Goal: Task Accomplishment & Management: Manage account settings

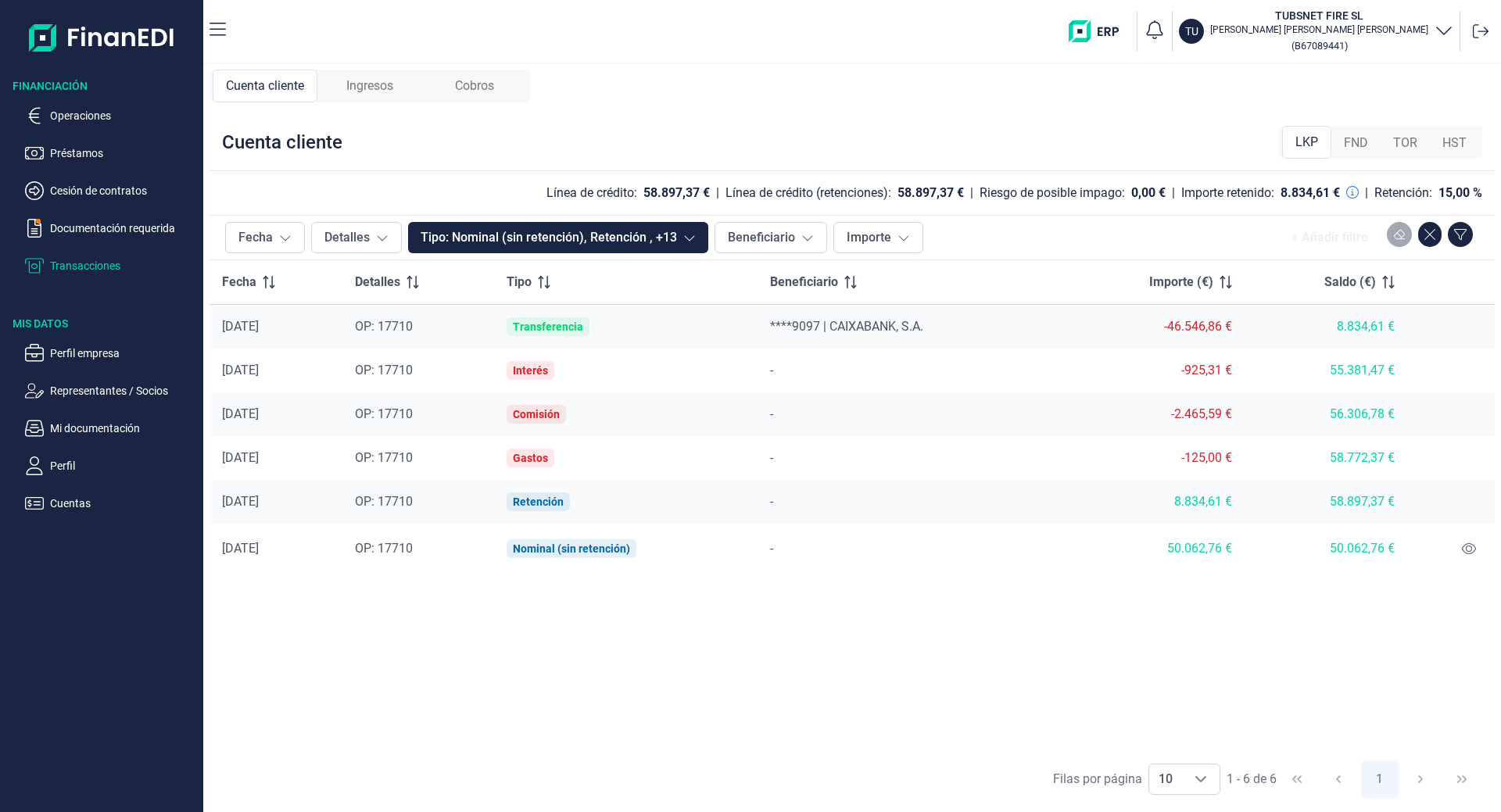
click at [83, 105] on ul "Operaciones Préstamos Cesión de contratos Documentación requerida Transacciones" at bounding box center [102, 184] width 203 height 182
drag, startPoint x: 367, startPoint y: 66, endPoint x: 355, endPoint y: 75, distance: 15.0
click at [360, 67] on div "Cuenta cliente Ingresos Cobros Cuenta cliente LKP FND TOR HST Línea de crédito:…" at bounding box center [852, 438] width 1298 height 748
click at [355, 76] on div "Ingresos" at bounding box center [370, 86] width 104 height 33
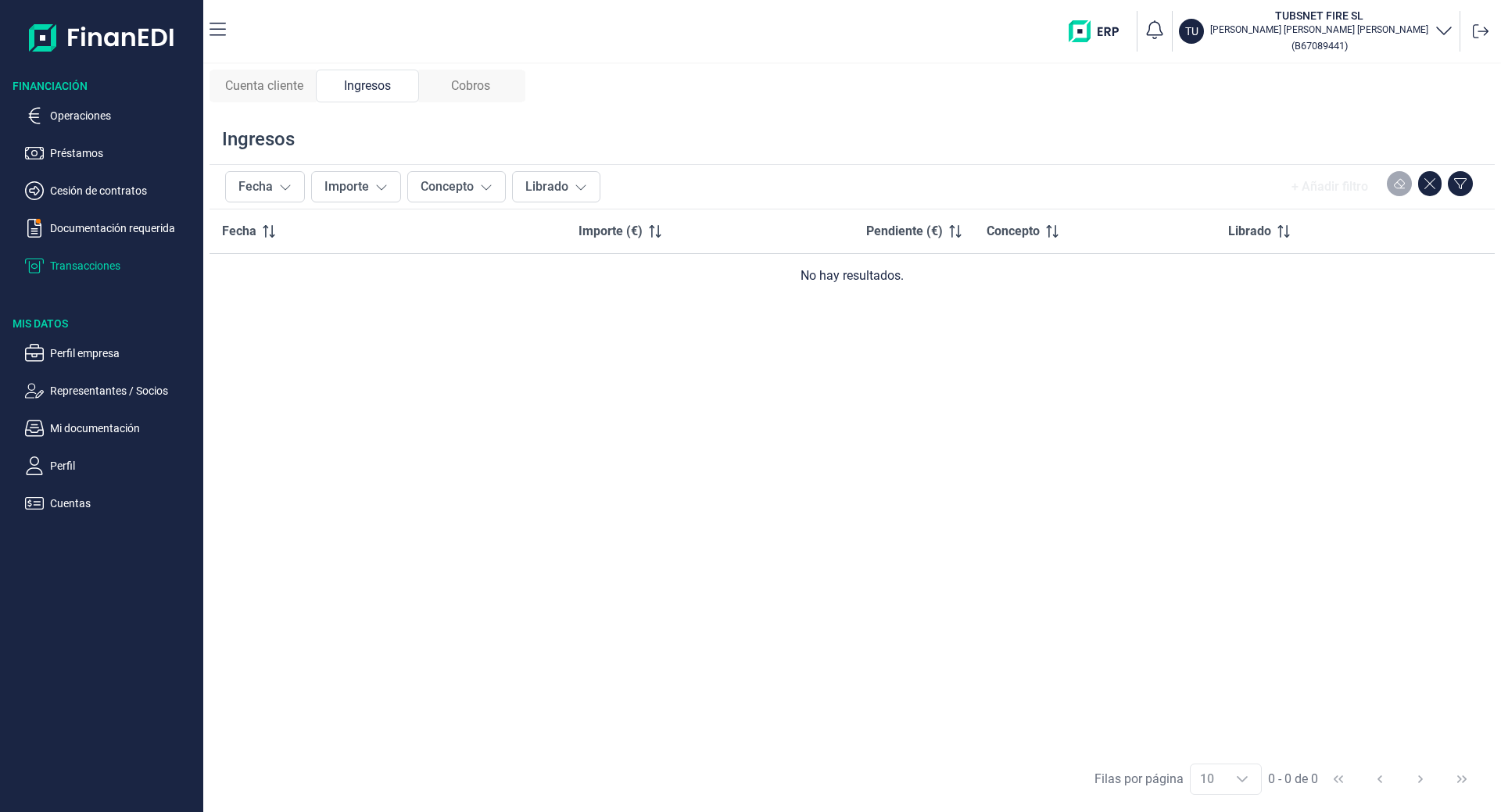
click at [477, 73] on div "Cuenta cliente Ingresos Cobros Ingresos Fecha Importe Concepto Librado + Añadir…" at bounding box center [852, 438] width 1298 height 748
click at [481, 82] on span "Cobros" at bounding box center [470, 86] width 39 height 19
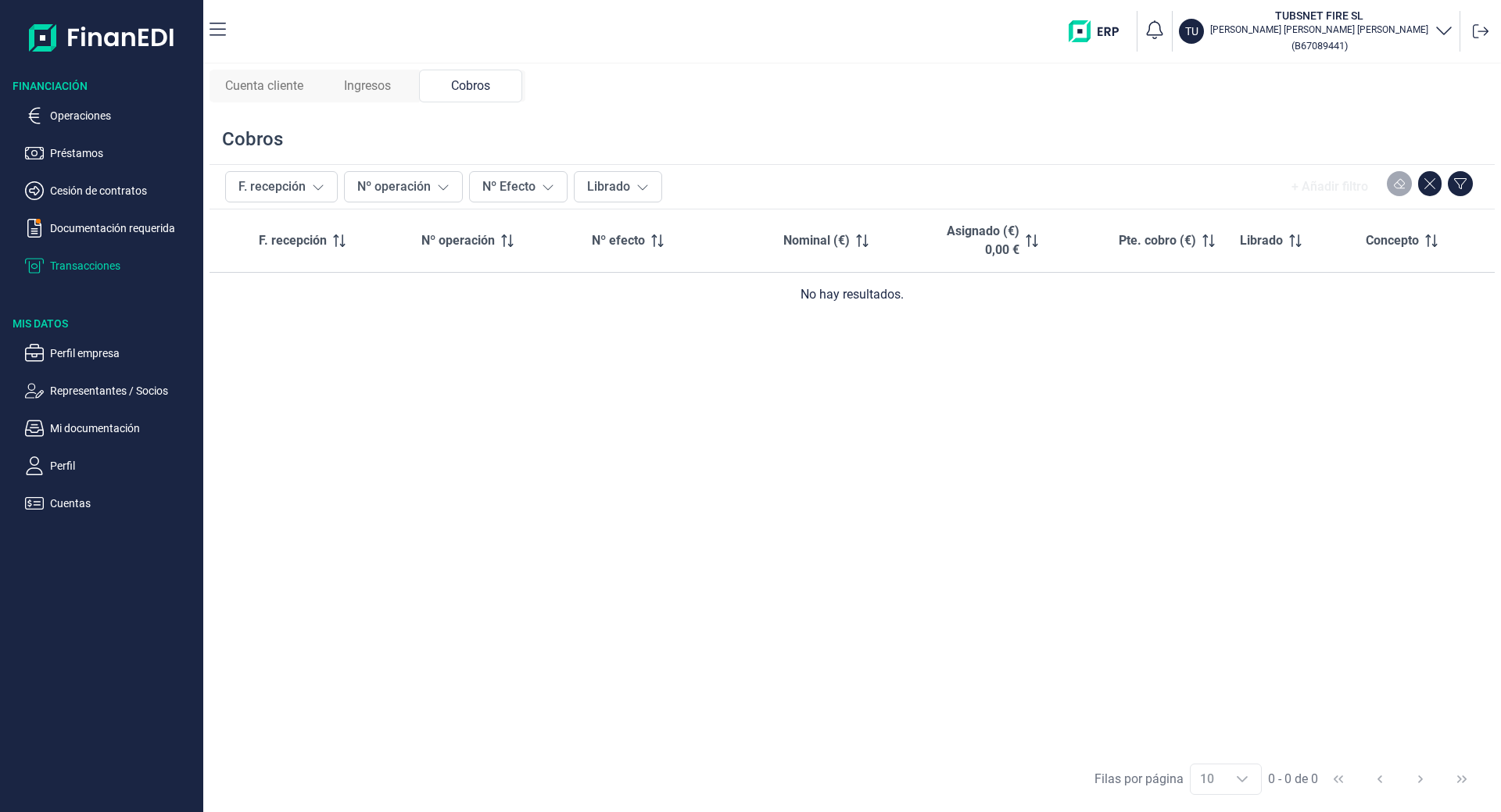
click at [248, 81] on span "Cuenta cliente" at bounding box center [264, 86] width 78 height 19
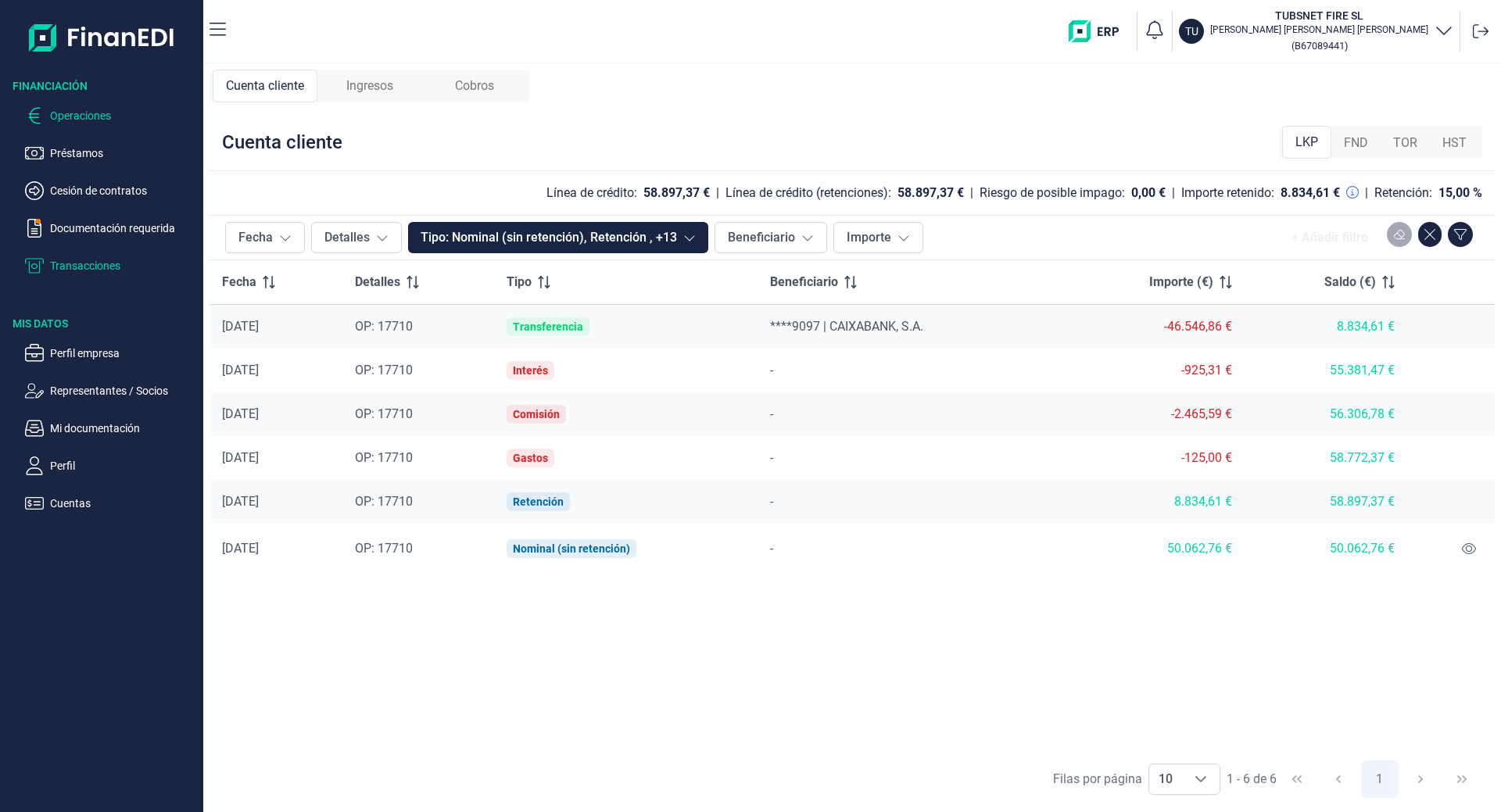
click at [74, 112] on p "Operaciones" at bounding box center [123, 116] width 147 height 19
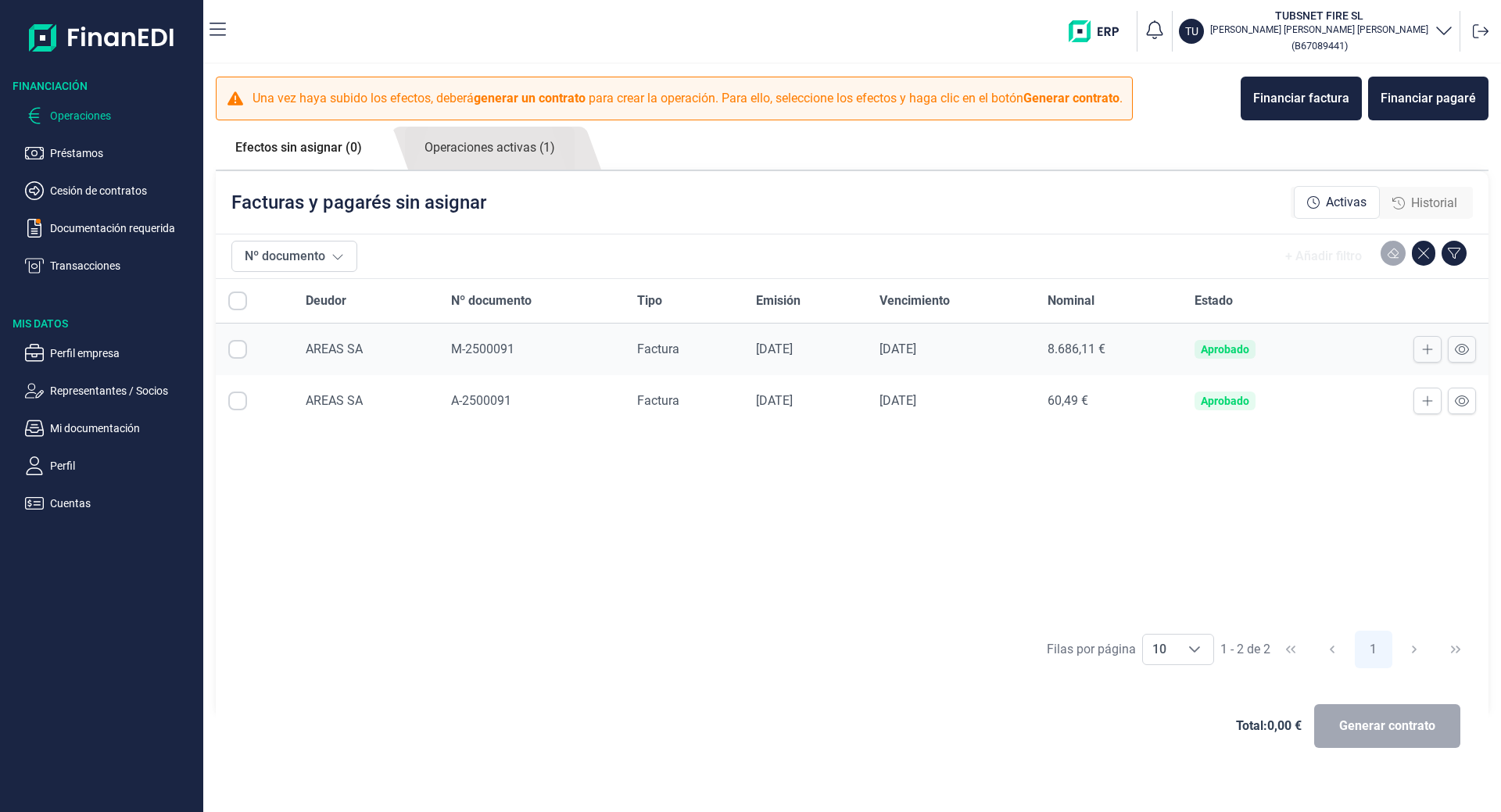
checkbox input "true"
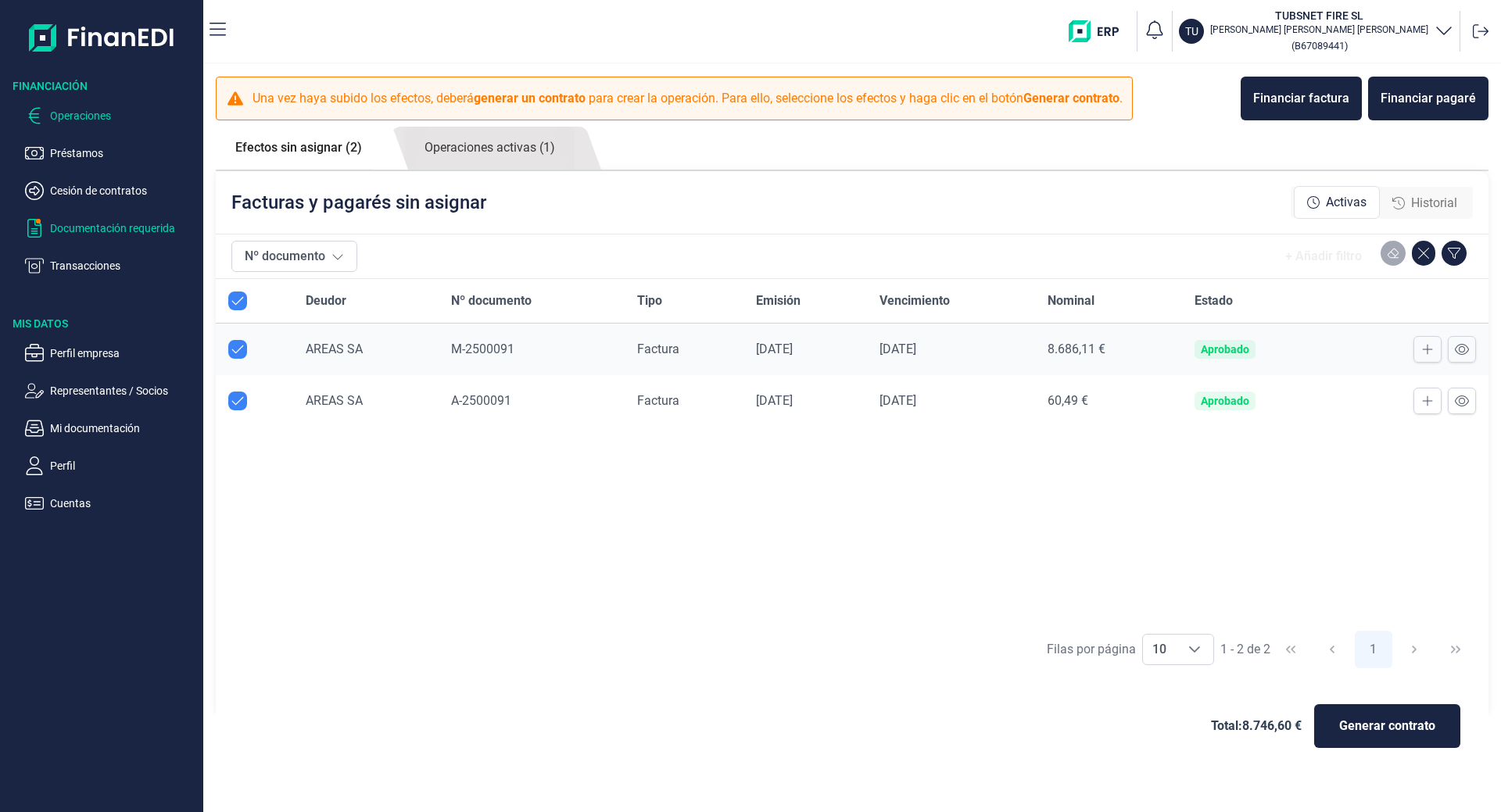
click at [129, 223] on p "Documentación requerida" at bounding box center [123, 229] width 147 height 19
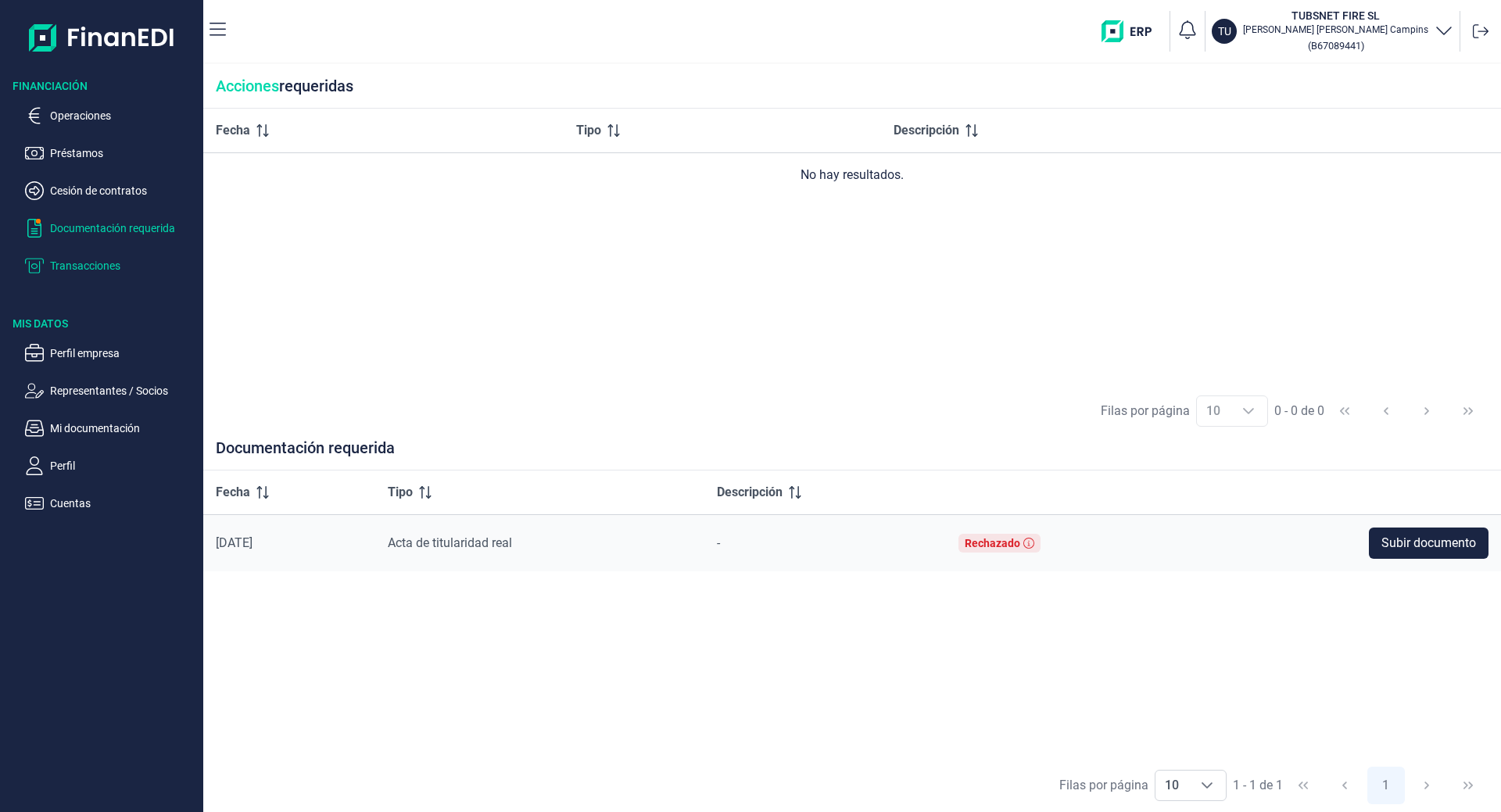
click at [97, 265] on p "Transacciones" at bounding box center [123, 266] width 147 height 19
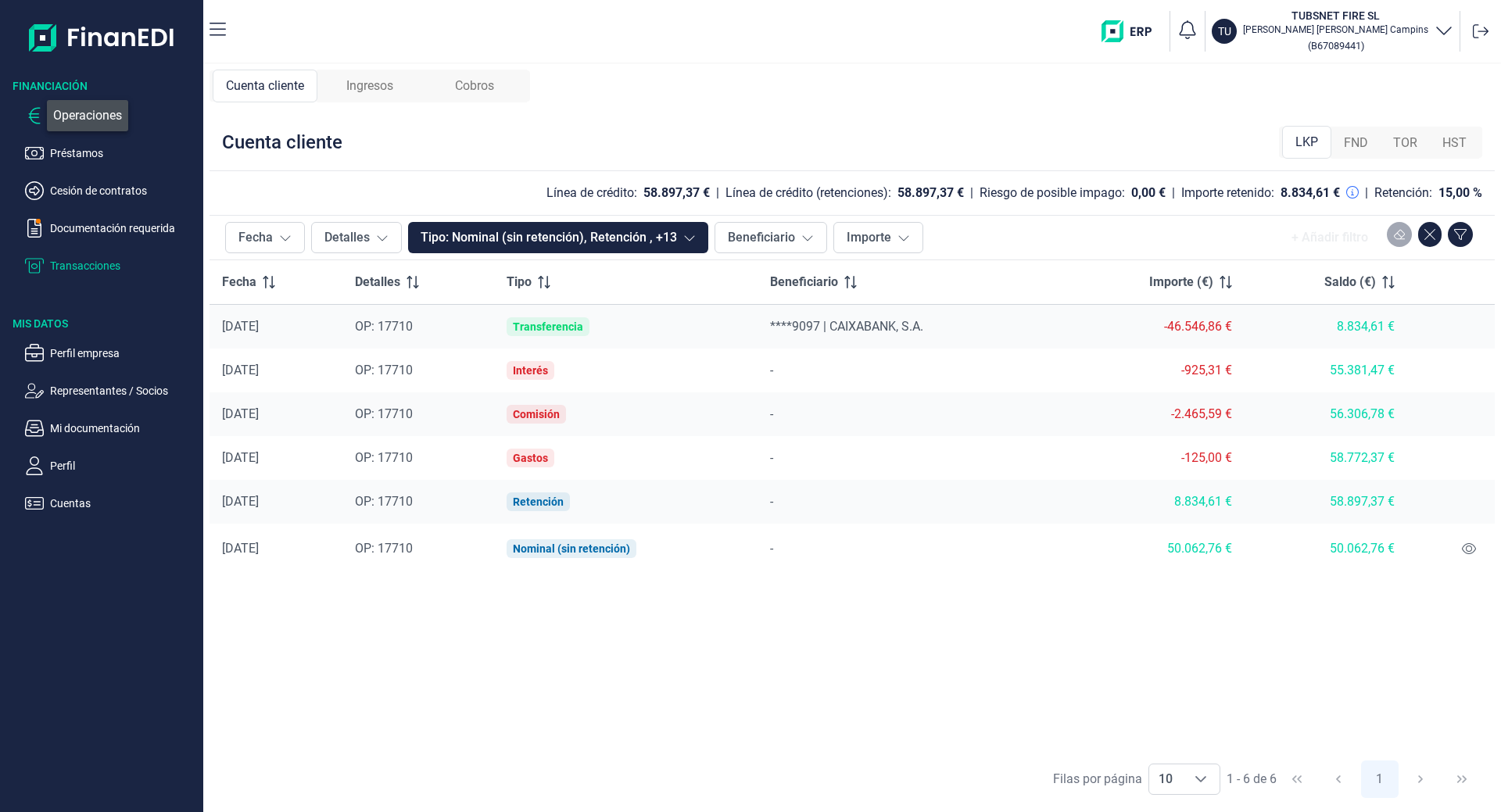
click at [41, 111] on icon "button" at bounding box center [35, 116] width 19 height 19
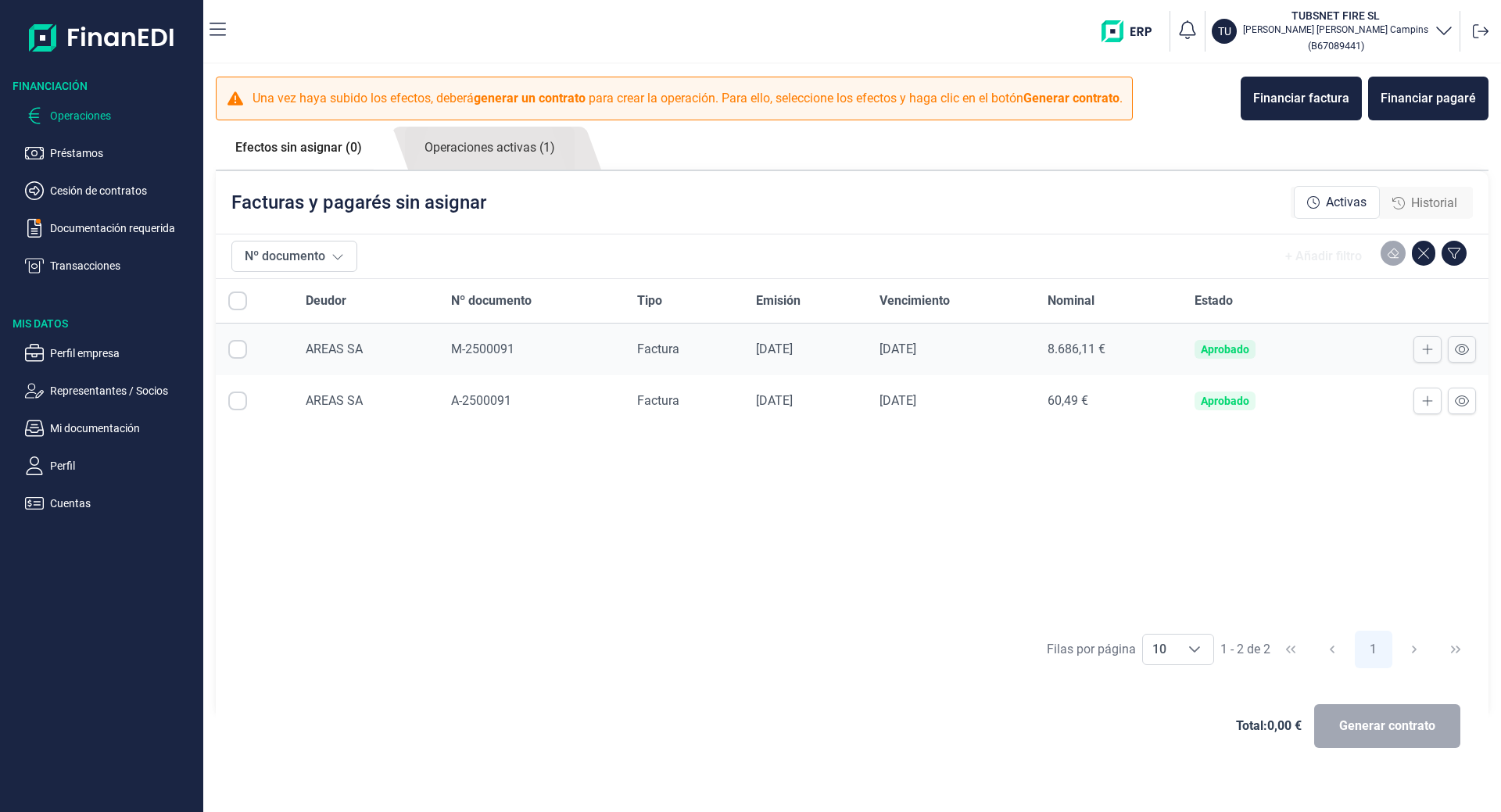
checkbox input "true"
click at [461, 158] on link "Operaciones activas (1)" at bounding box center [490, 148] width 170 height 43
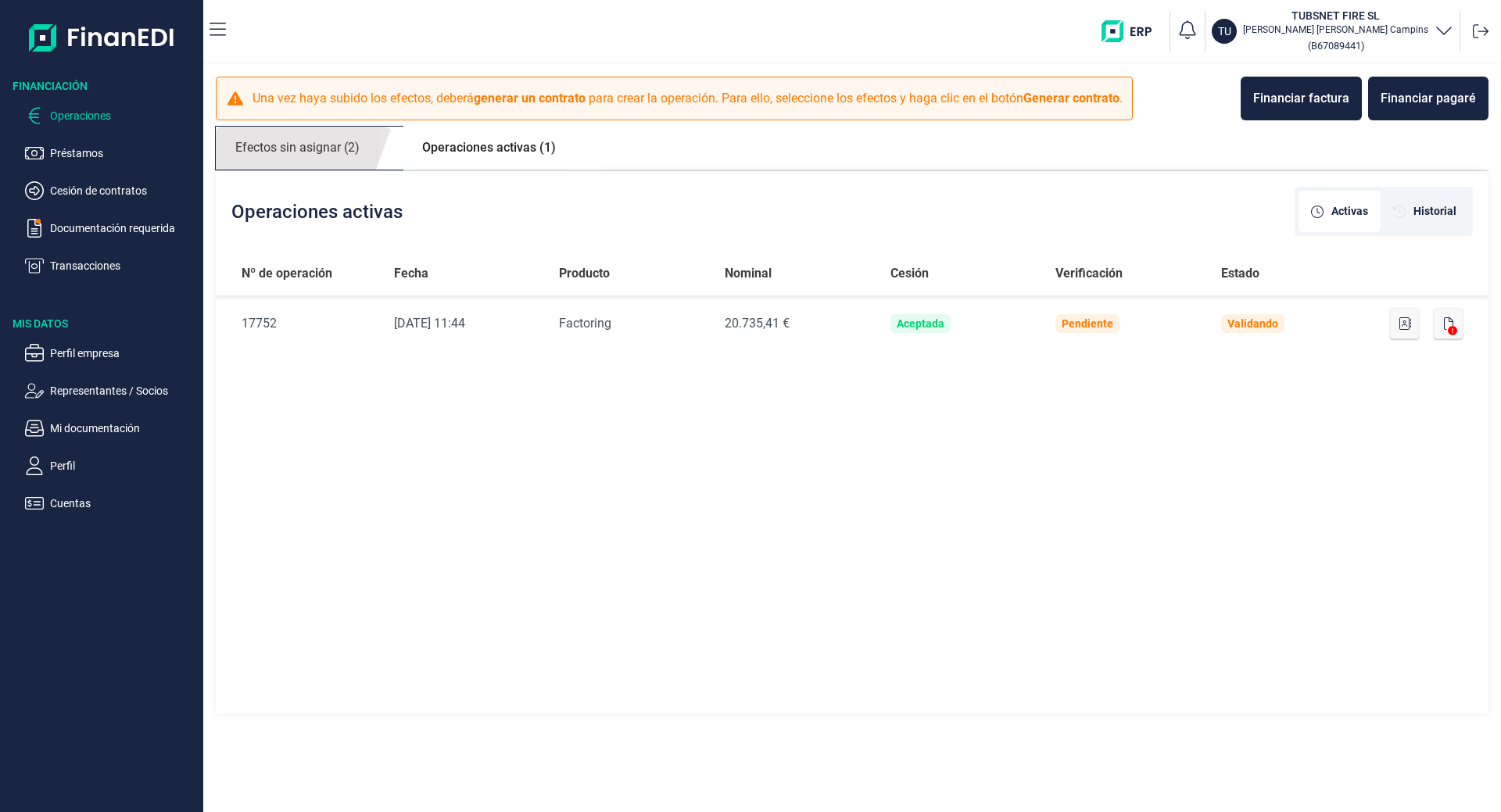
click at [323, 136] on link "Efectos sin asignar (2)" at bounding box center [297, 148] width 163 height 43
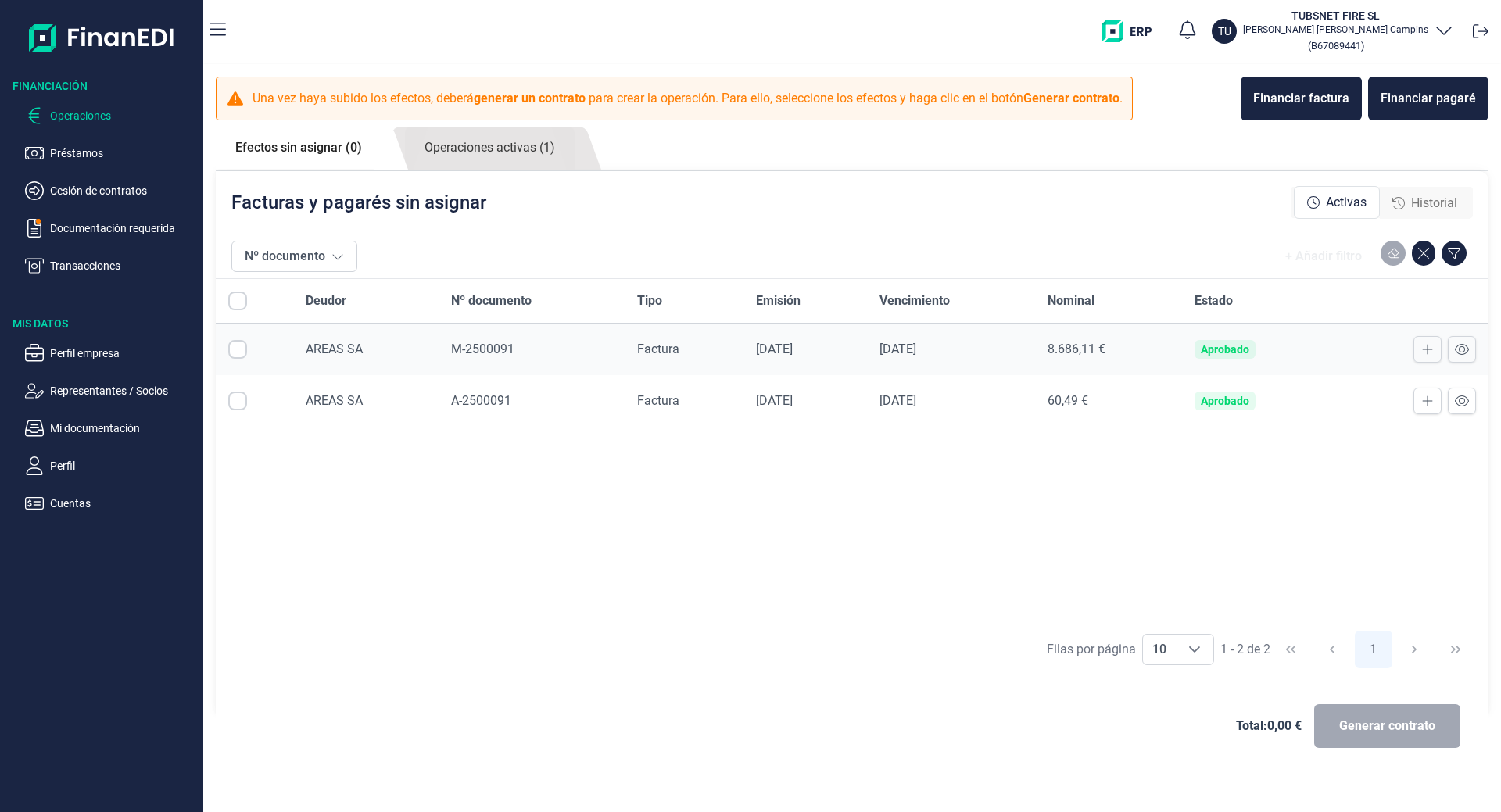
checkbox input "true"
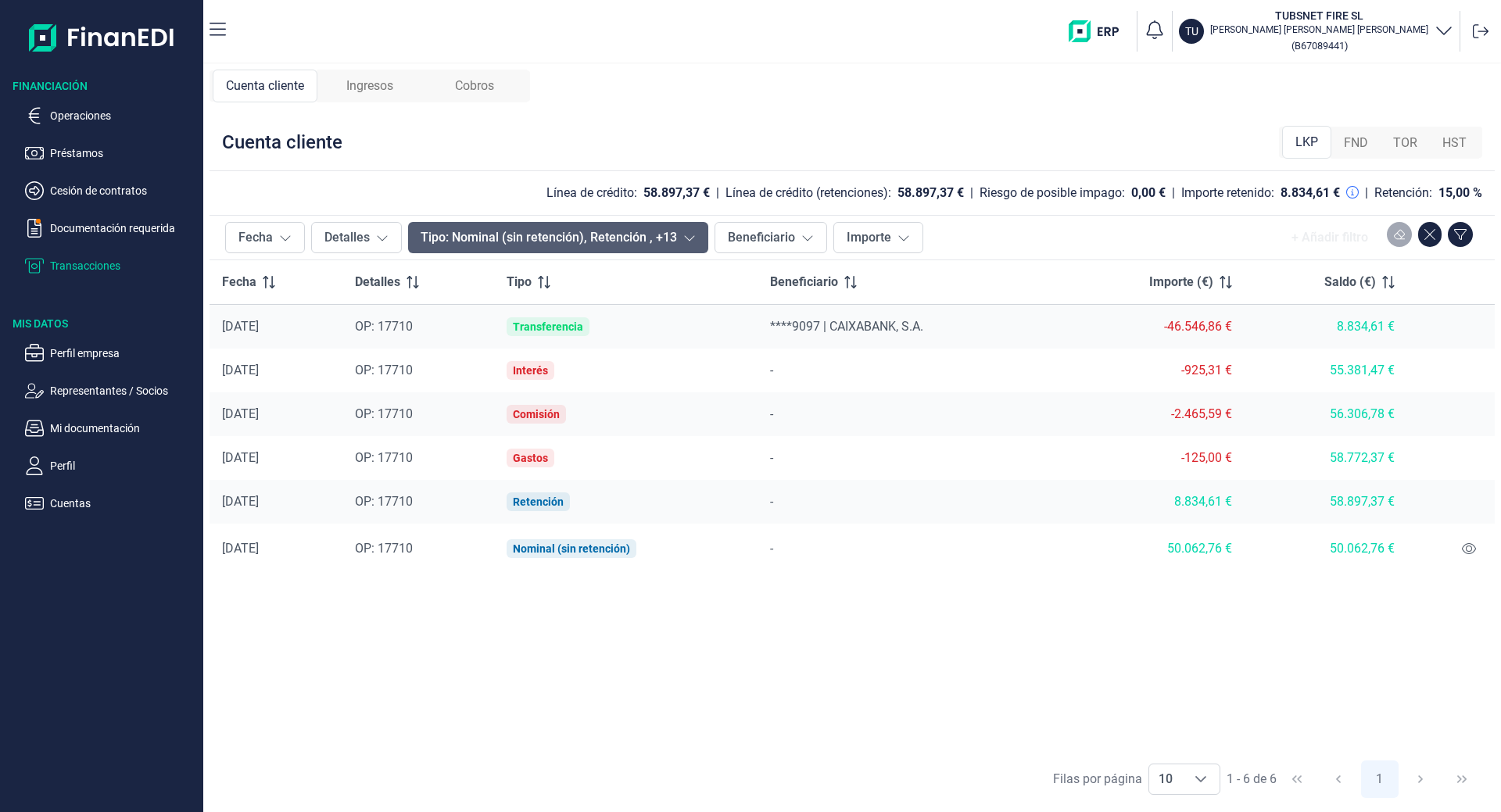
click at [667, 236] on button "Tipo: Nominal (sin retención), Retención , +13" at bounding box center [557, 237] width 300 height 31
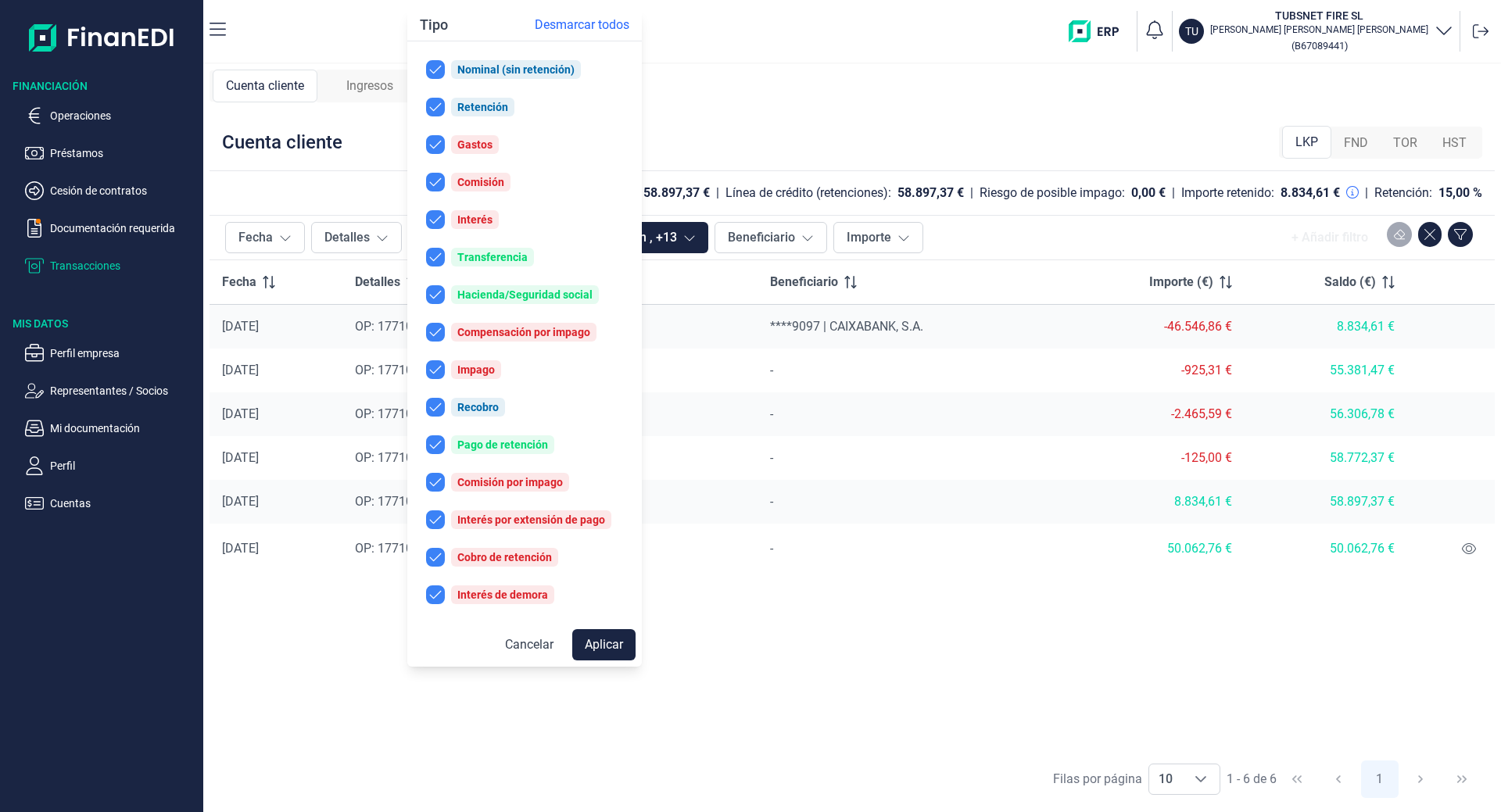
click at [823, 110] on div "Cuenta cliente Ingresos Cobros Cuenta cliente LKP FND TOR HST Línea de crédito:…" at bounding box center [852, 438] width 1298 height 748
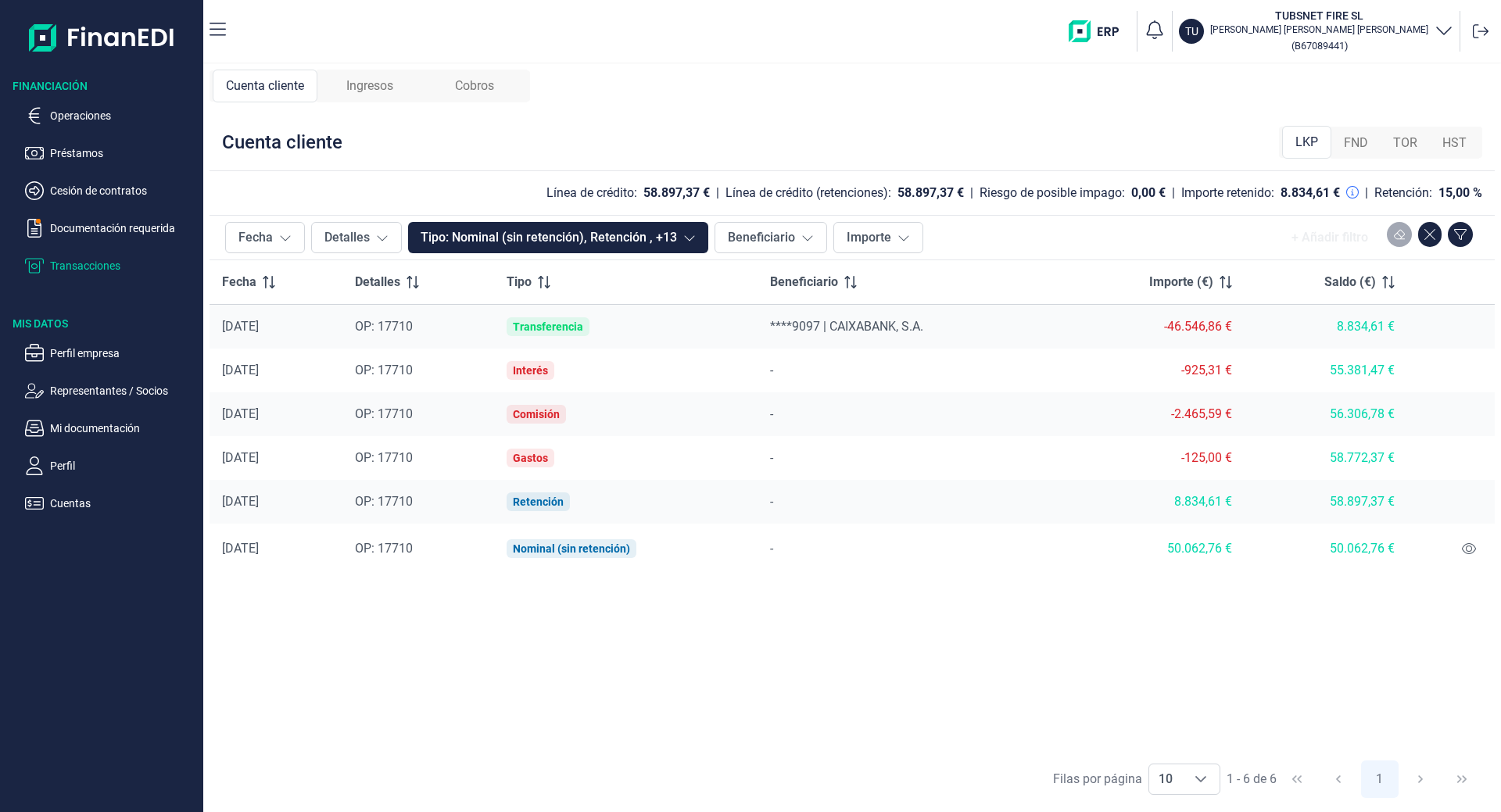
click at [433, 94] on div "Cobros" at bounding box center [474, 86] width 104 height 33
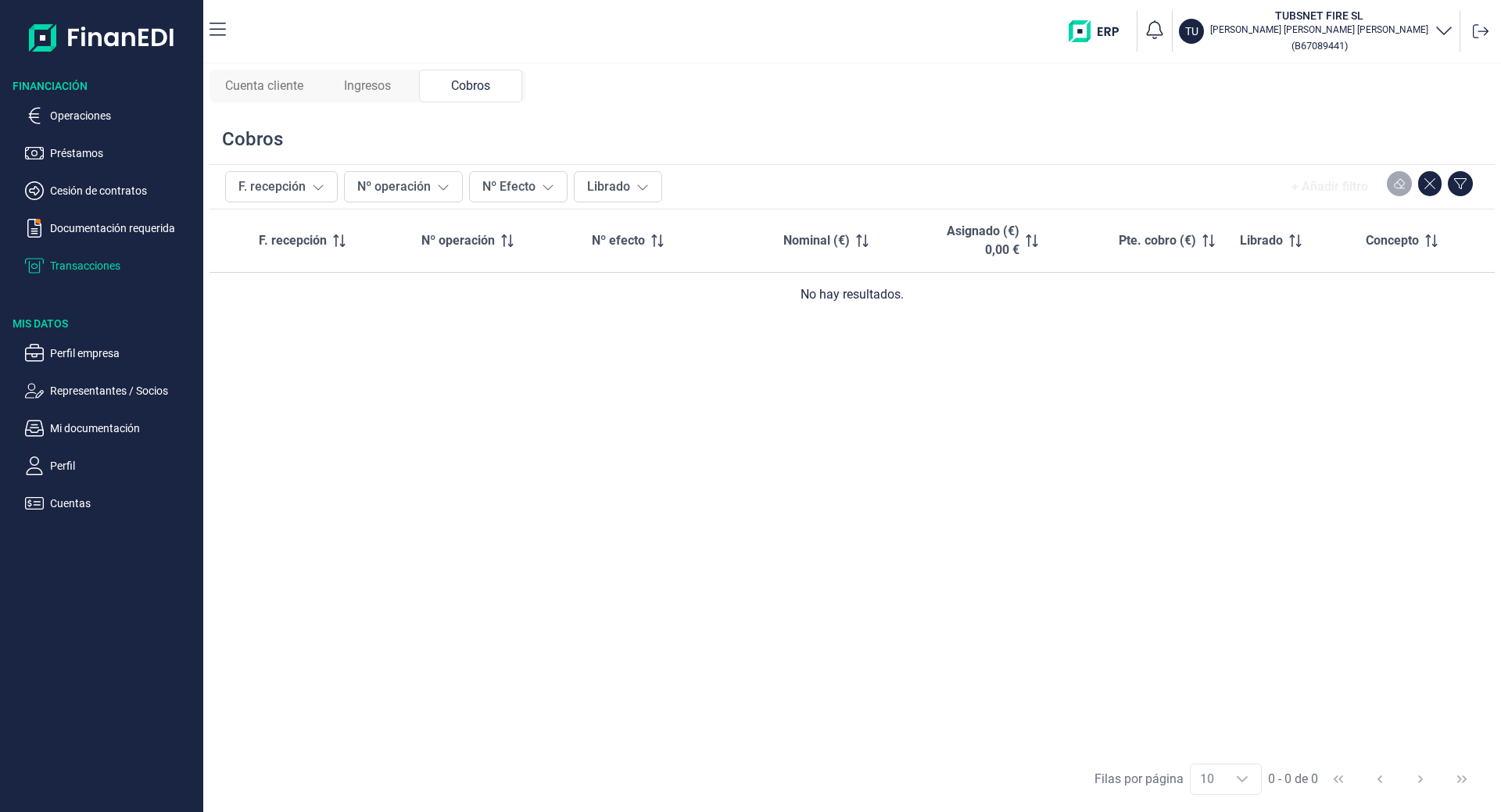
click at [381, 91] on span "Ingresos" at bounding box center [367, 86] width 47 height 19
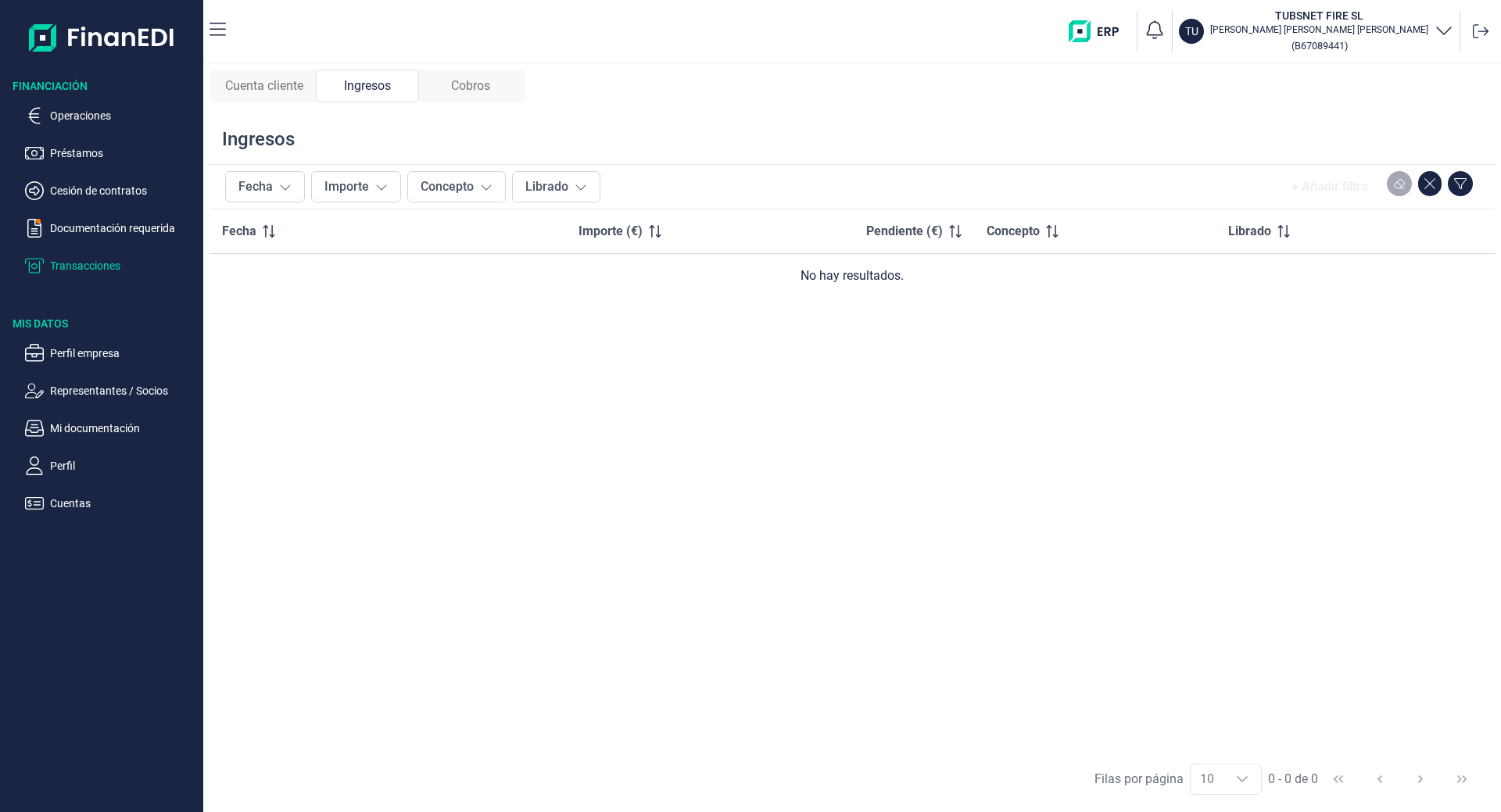
click at [297, 91] on span "Cuenta cliente" at bounding box center [264, 86] width 78 height 19
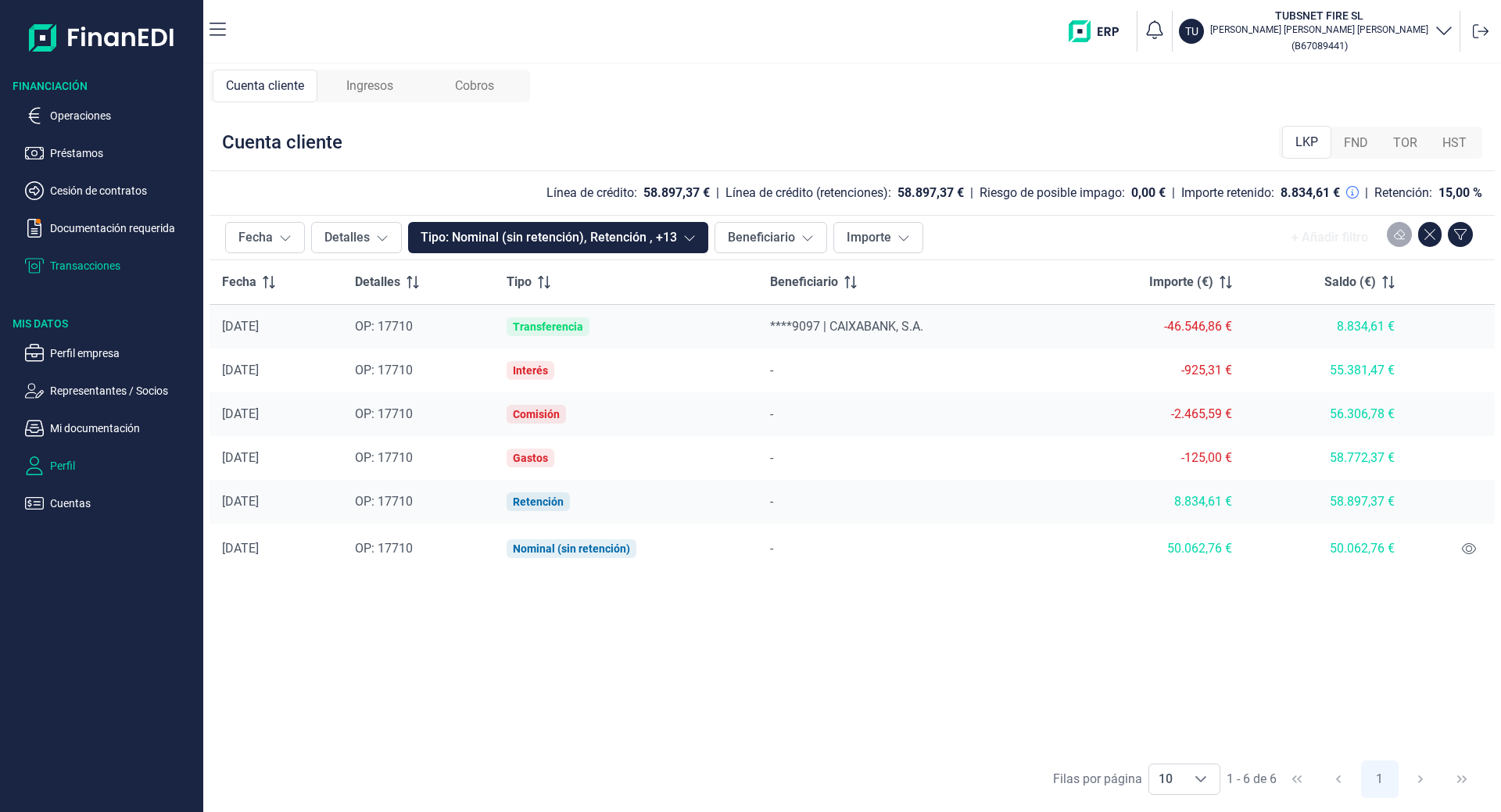
click at [62, 467] on p "Perfil" at bounding box center [123, 466] width 147 height 19
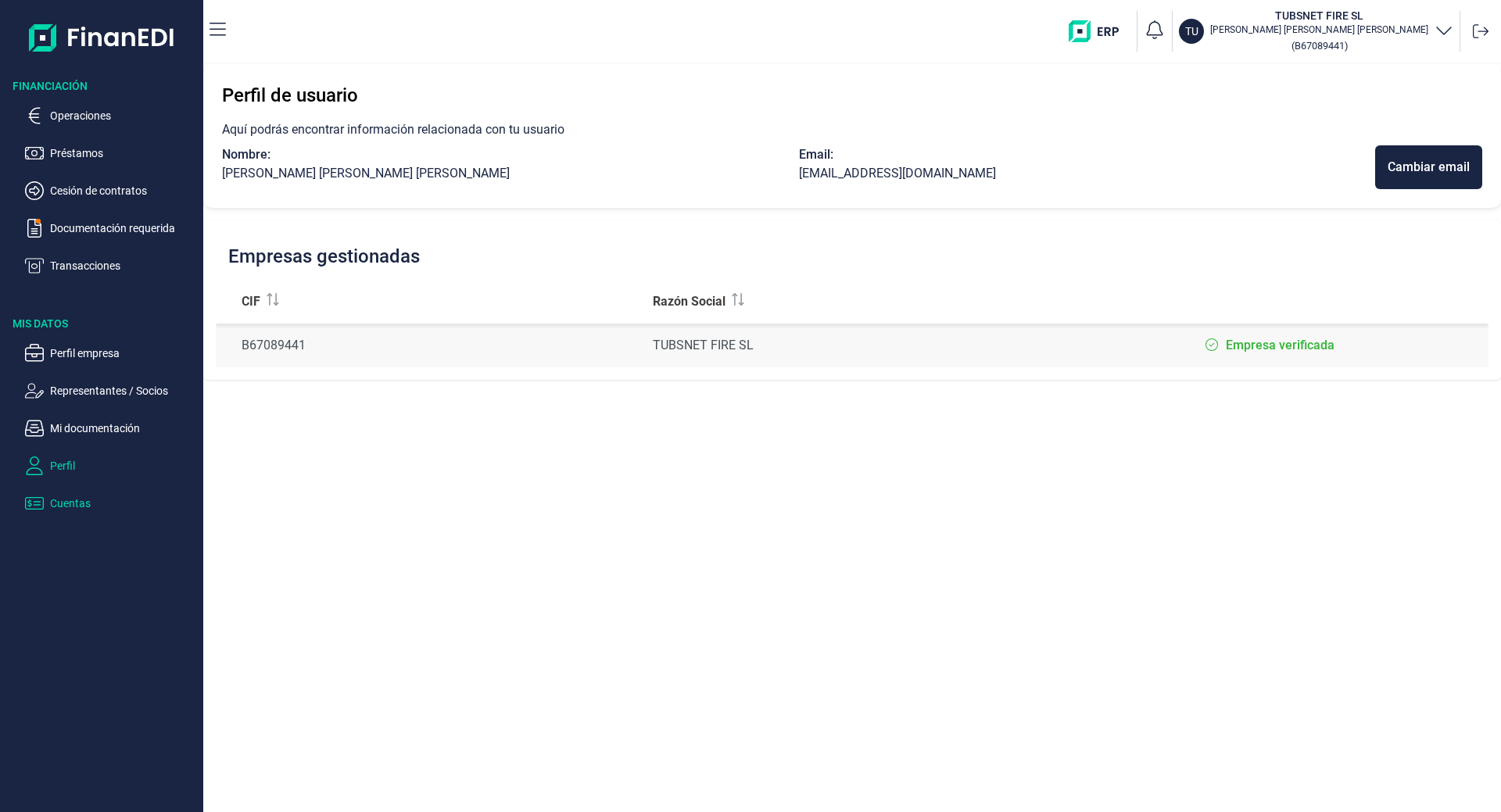
click at [60, 506] on p "Cuentas" at bounding box center [123, 503] width 147 height 19
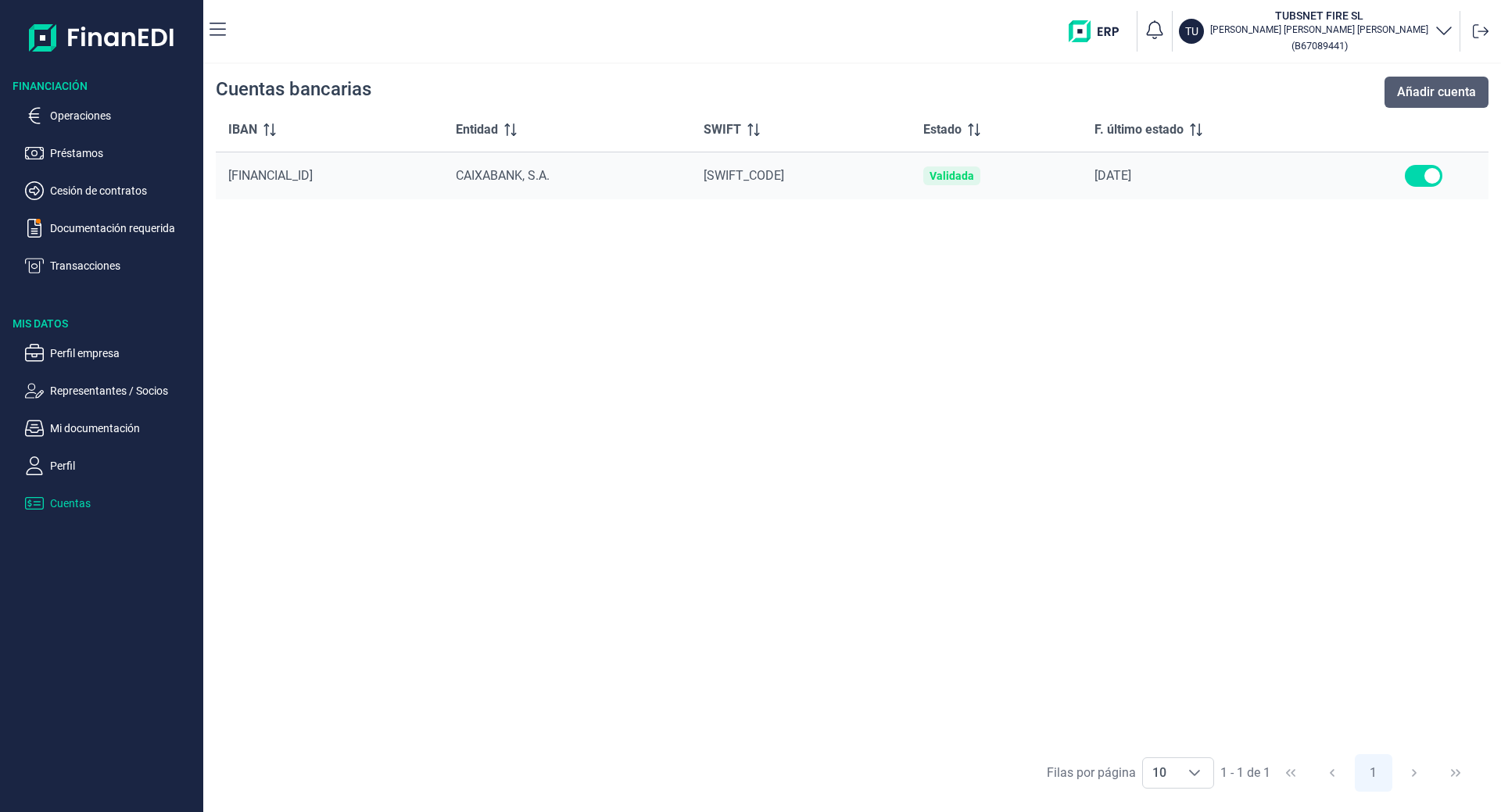
click at [1419, 95] on span "Añadir cuenta" at bounding box center [1436, 92] width 79 height 19
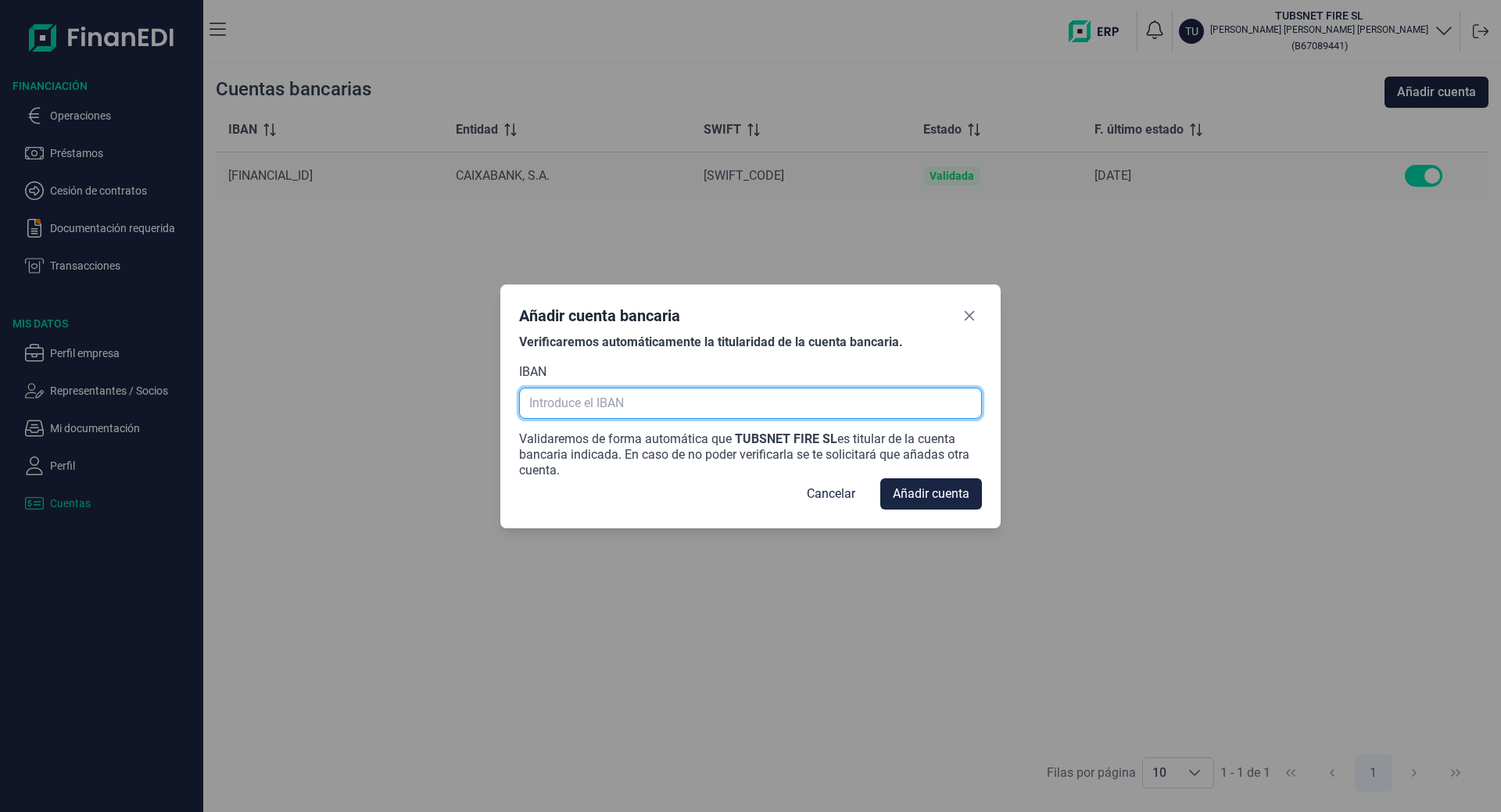
click at [589, 400] on input "text" at bounding box center [750, 403] width 463 height 31
paste input "[FINANCIAL_ID]"
type input "[FINANCIAL_ID]"
click at [979, 309] on button "Close" at bounding box center [969, 316] width 25 height 25
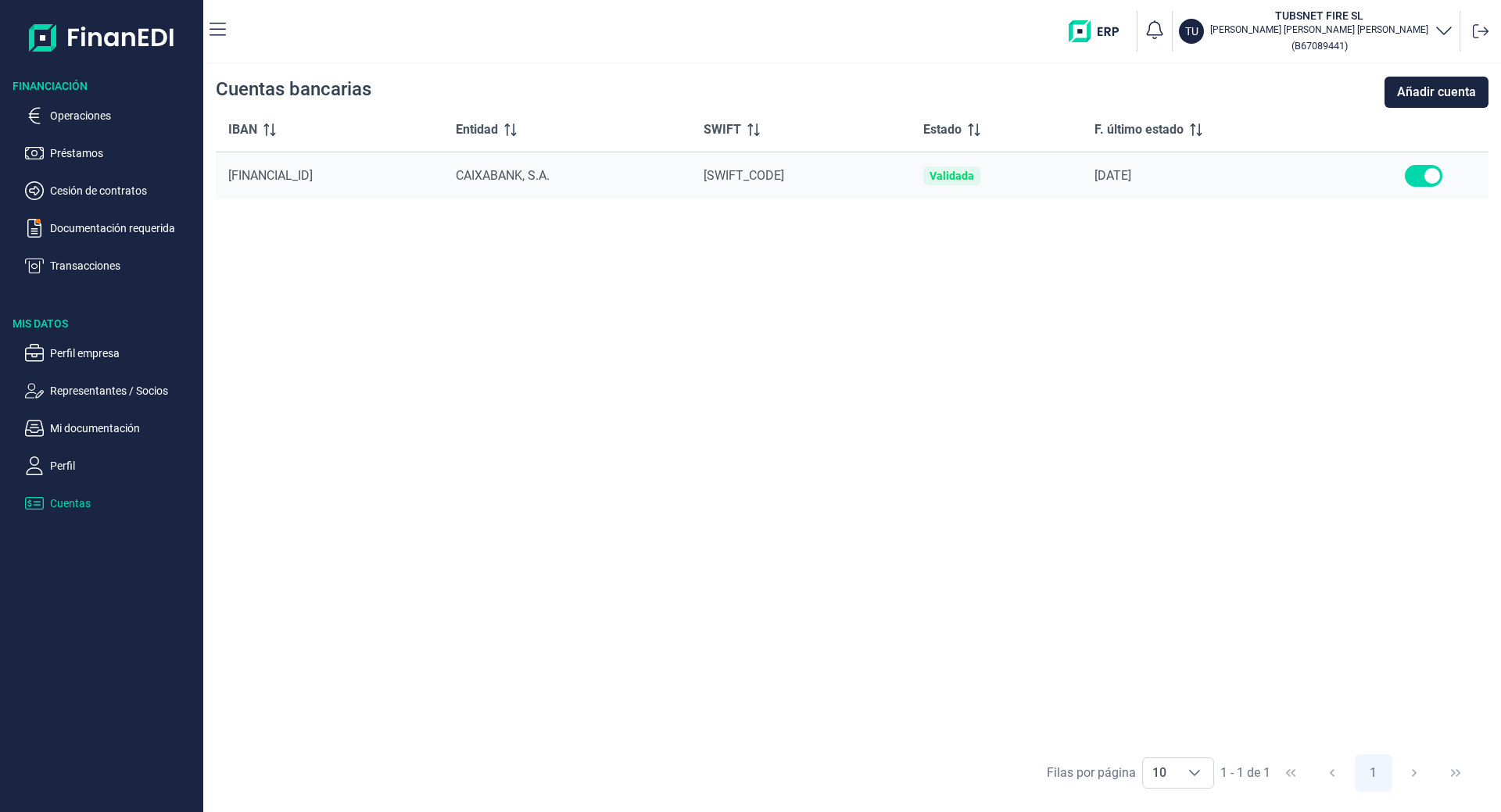
click at [1131, 23] on img "button" at bounding box center [1099, 30] width 62 height 22
